Goal: Find specific page/section: Find specific page/section

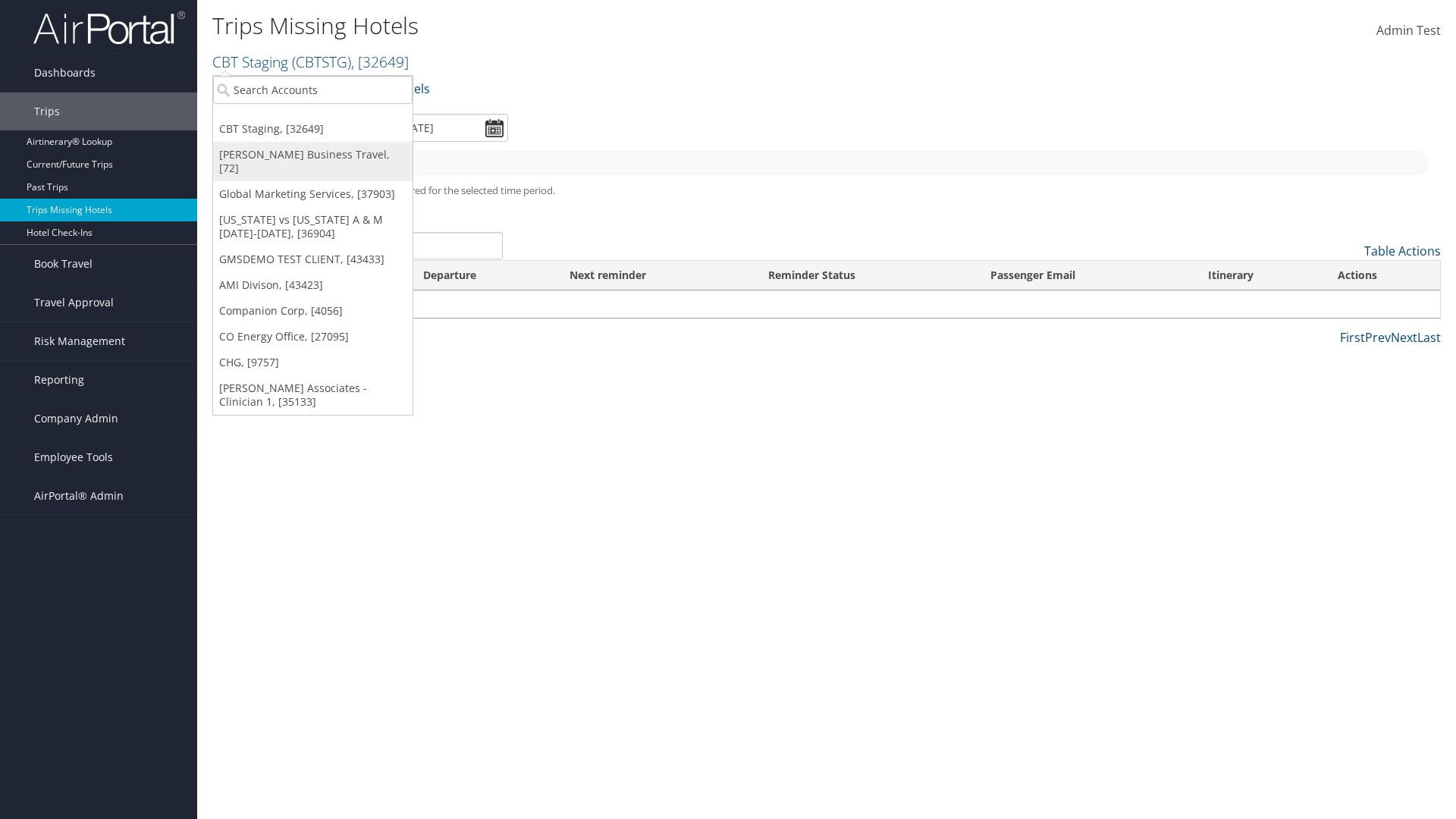
click at [312, 155] on link "[PERSON_NAME] Business Travel, [72]" at bounding box center [312, 161] width 199 height 40
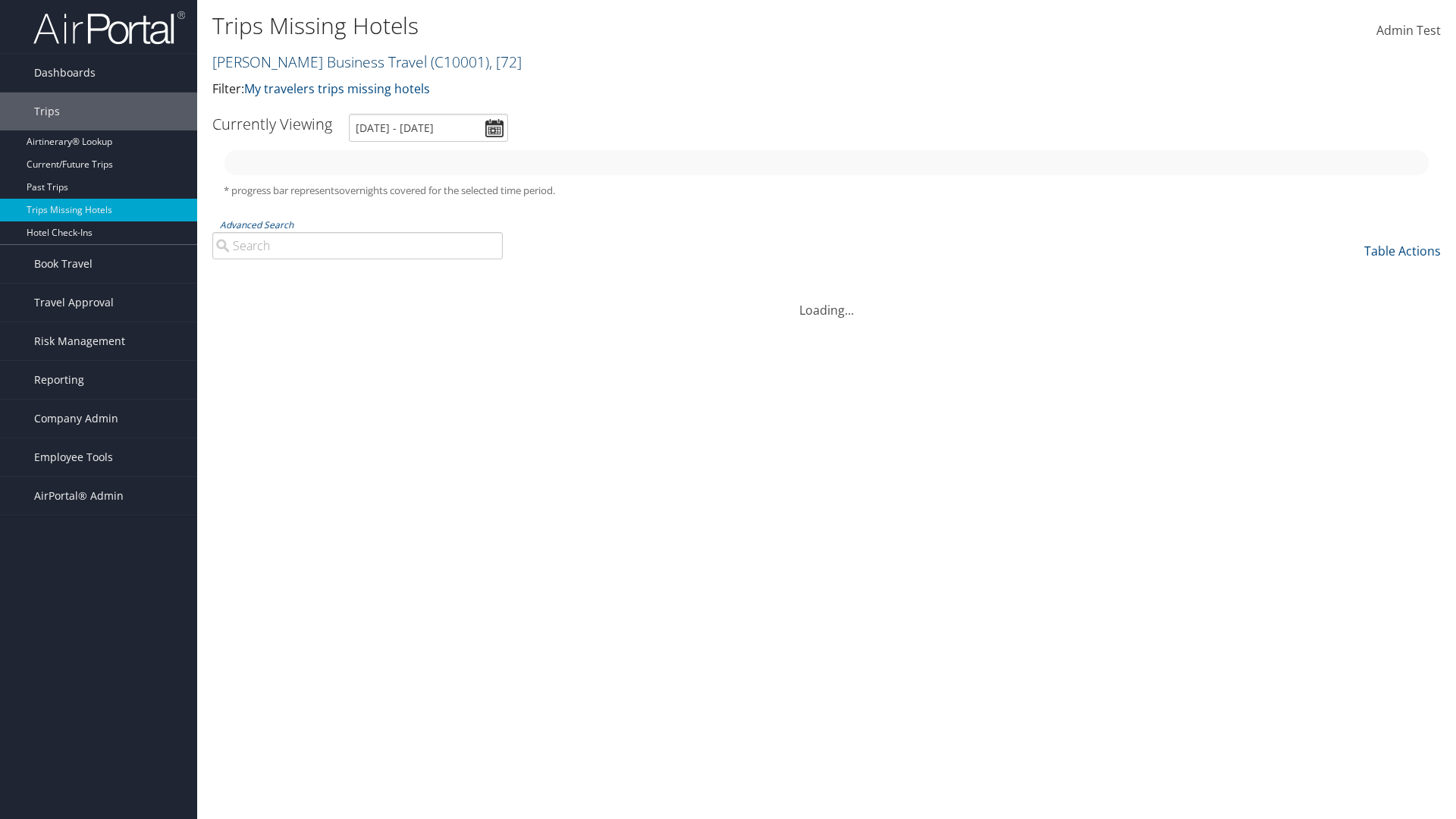
click at [312, 62] on link "Christopherson Business Travel ( C10001 ) , [ 72 ]" at bounding box center [367, 61] width 309 height 20
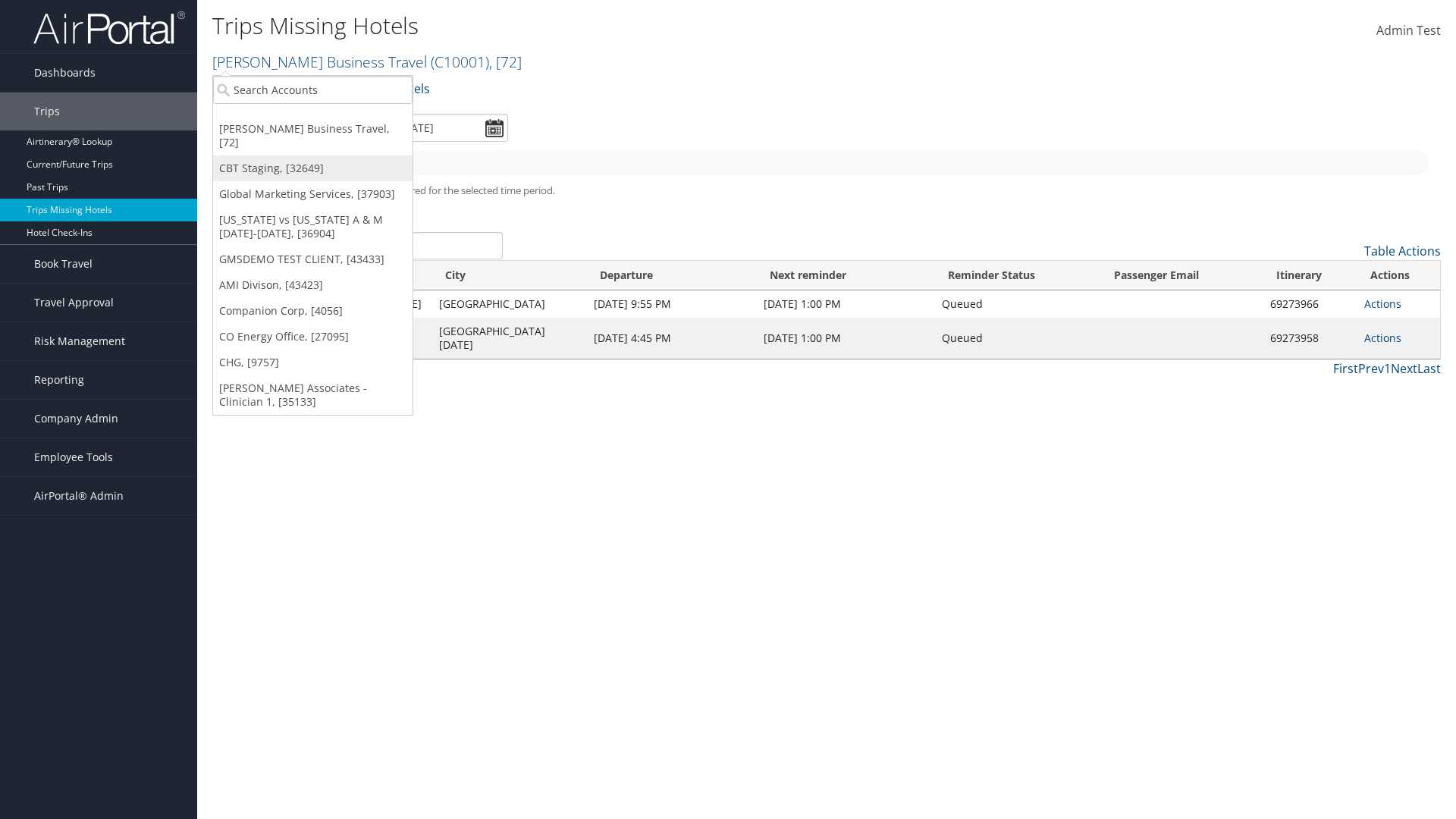
click at [312, 156] on link "CBT Staging, [32649]" at bounding box center [312, 168] width 199 height 26
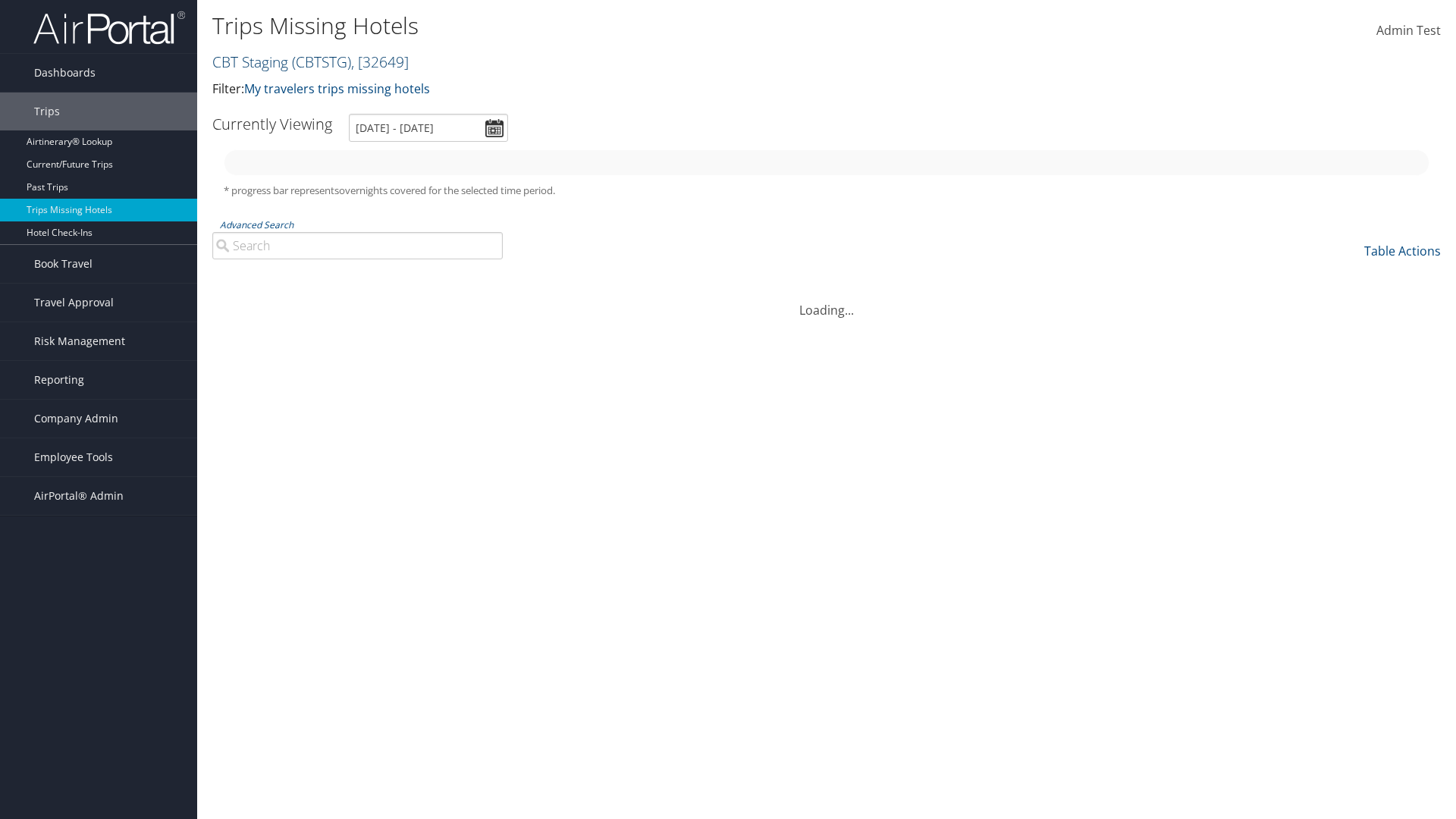
click at [250, 62] on link "CBT Staging ( CBTSTG ) , [ 32649 ]" at bounding box center [310, 61] width 196 height 20
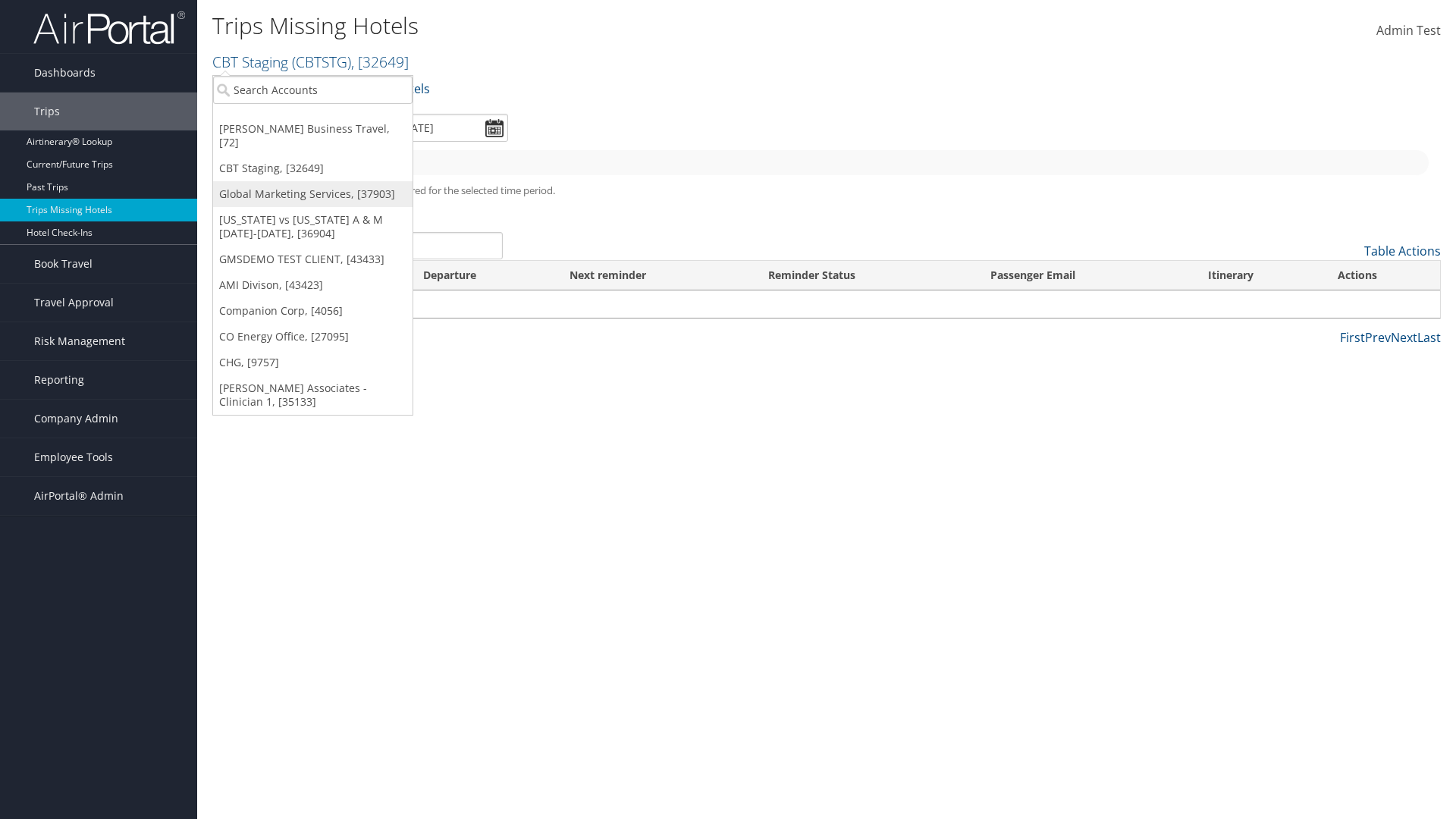
click at [312, 182] on link "Global Marketing Services, [37903]" at bounding box center [312, 194] width 199 height 26
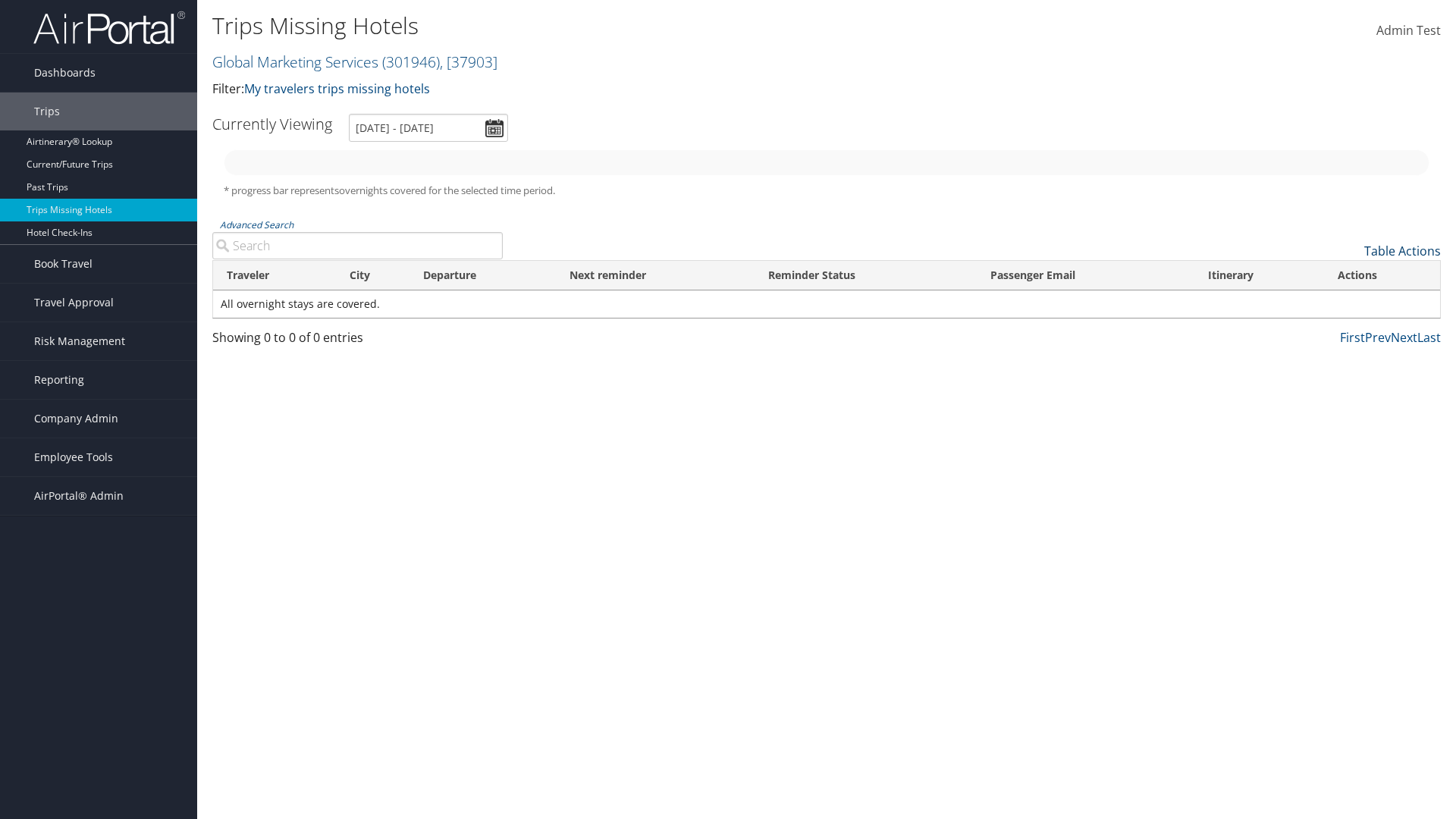
click at [1403, 251] on link "Table Actions" at bounding box center [1402, 250] width 76 height 16
click at [1340, 301] on link "Column Visibility" at bounding box center [1340, 300] width 199 height 26
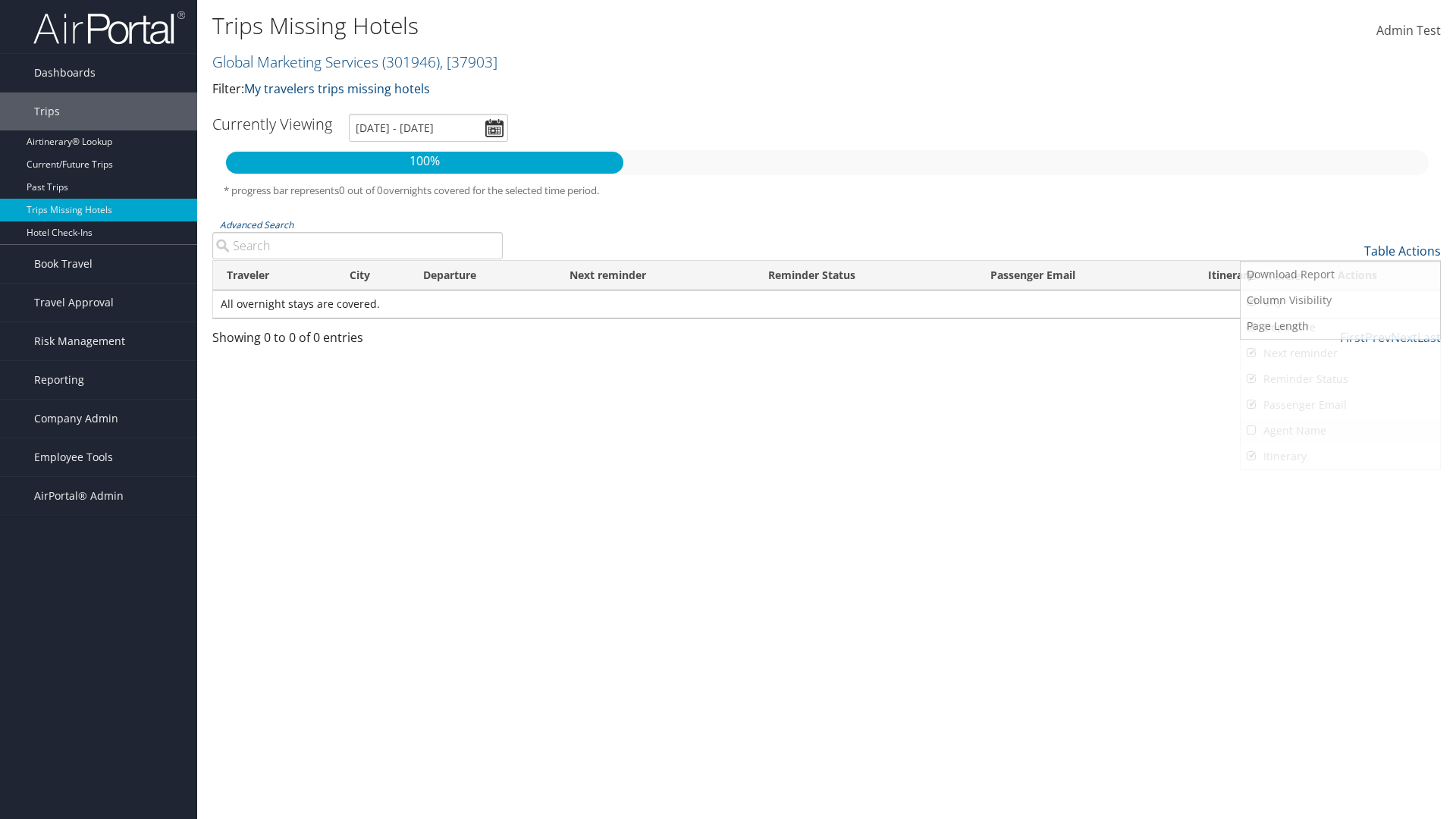
click at [1340, 431] on link "Agent Name" at bounding box center [1340, 430] width 199 height 26
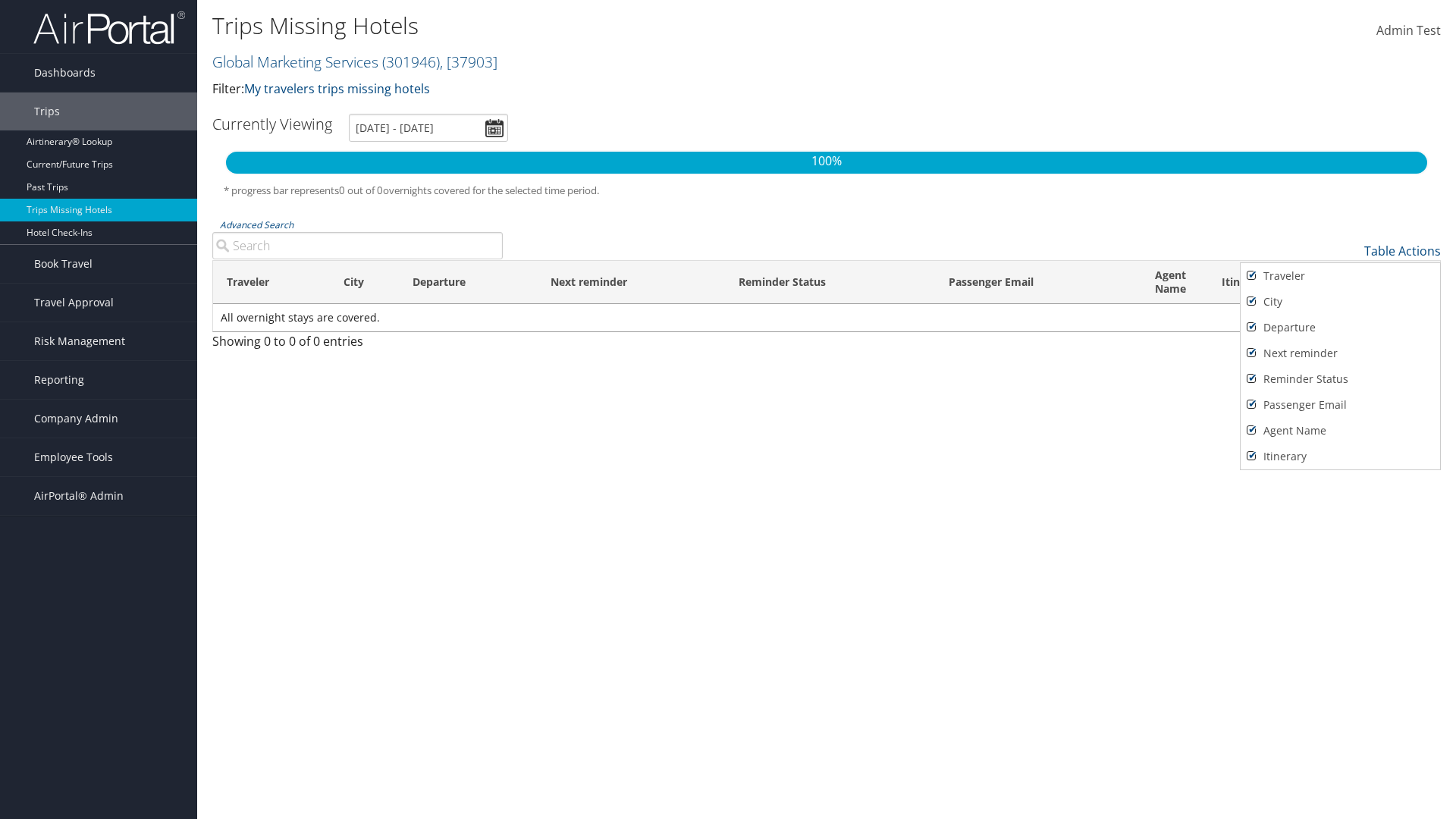
click at [728, 410] on div at bounding box center [728, 409] width 1456 height 819
click at [1403, 251] on link "Table Actions" at bounding box center [1402, 250] width 76 height 16
click at [728, 410] on div at bounding box center [728, 409] width 1456 height 819
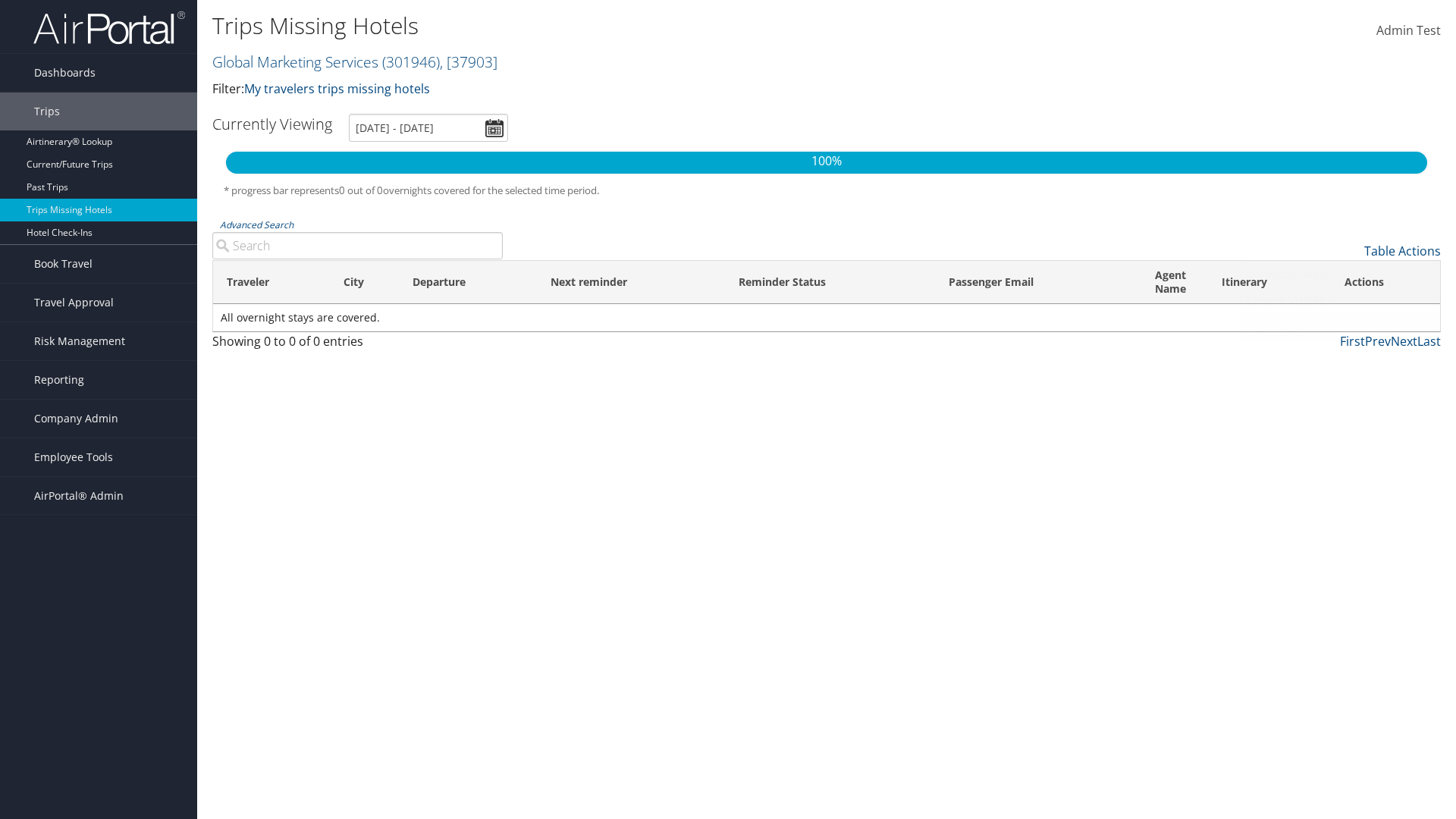
click at [1340, 326] on link "Page Length" at bounding box center [1340, 326] width 199 height 26
click at [1340, 354] on link "100" at bounding box center [1340, 353] width 199 height 26
click at [271, 282] on th "Traveler" at bounding box center [271, 282] width 117 height 44
click at [364, 282] on th "City" at bounding box center [364, 282] width 70 height 44
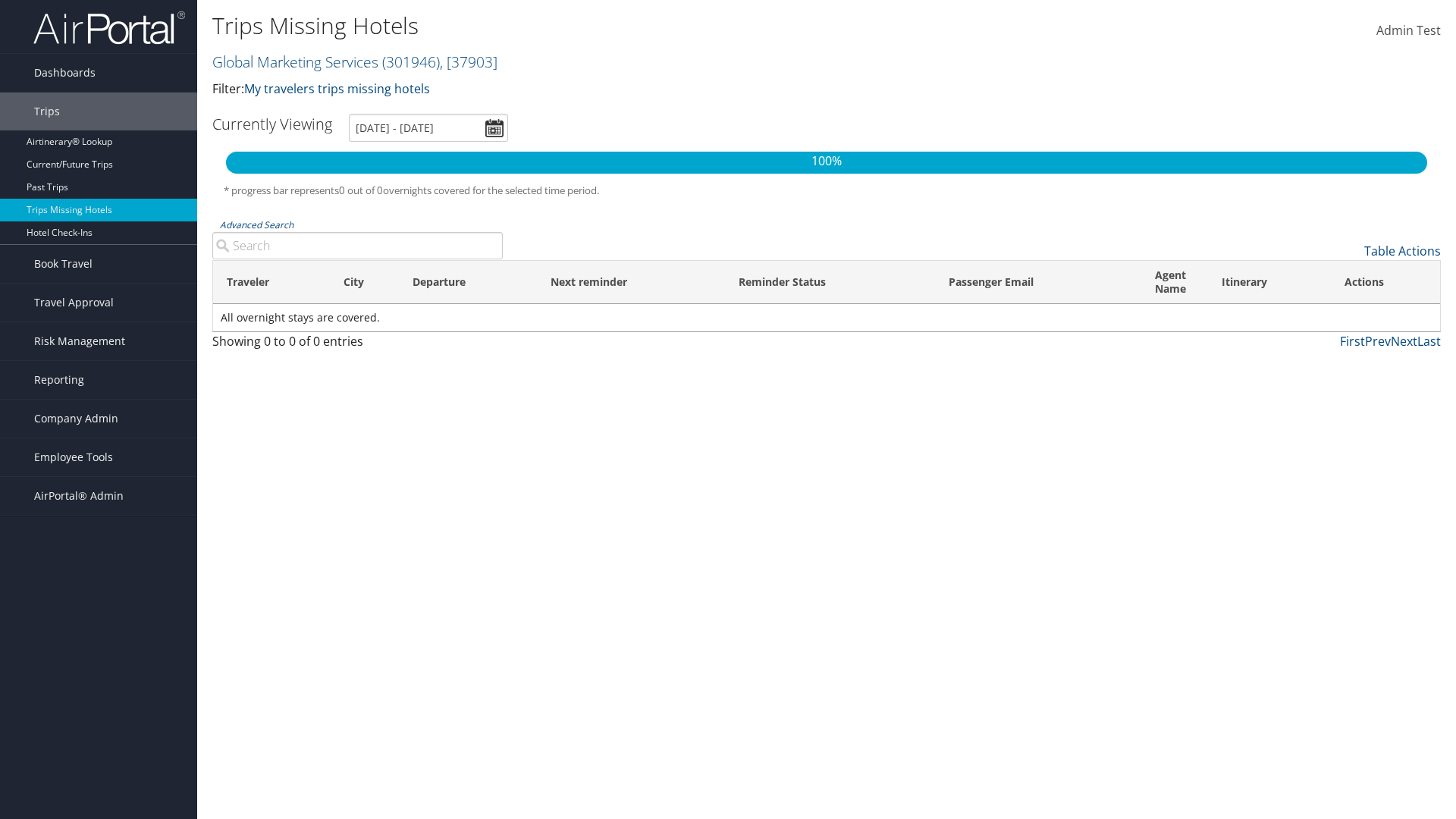
click at [364, 282] on th "City" at bounding box center [364, 282] width 70 height 44
click at [468, 282] on th "Departure" at bounding box center [468, 282] width 138 height 44
click at [1037, 282] on th "Passenger Email" at bounding box center [1037, 282] width 206 height 44
